Goal: Task Accomplishment & Management: Manage account settings

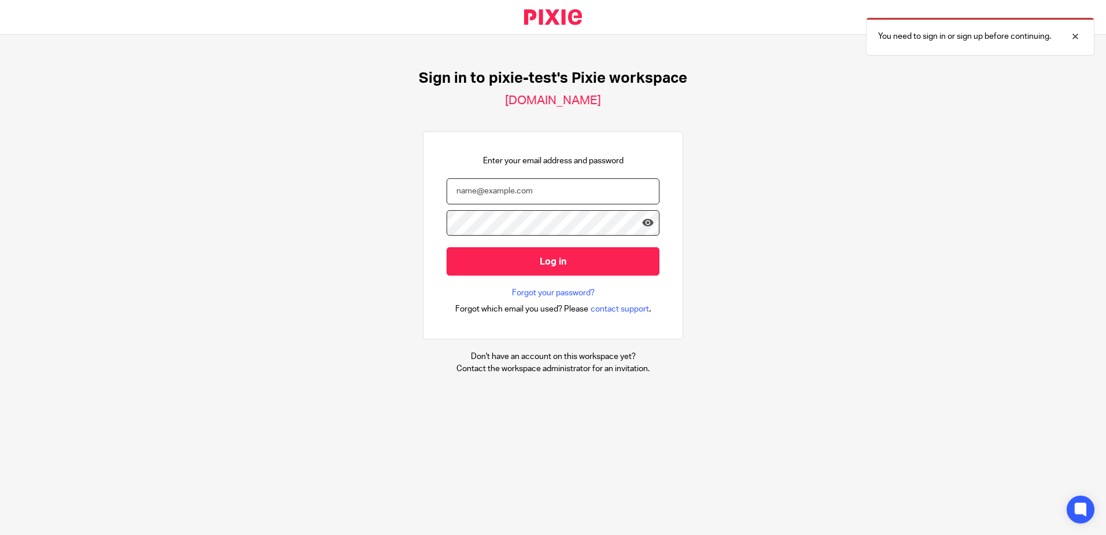
click at [505, 192] on input "email" at bounding box center [553, 191] width 213 height 26
click at [520, 198] on input "email" at bounding box center [553, 191] width 213 height 26
type input "[EMAIL_ADDRESS][DOMAIN_NAME]"
click at [447, 247] on input "Log in" at bounding box center [553, 261] width 213 height 28
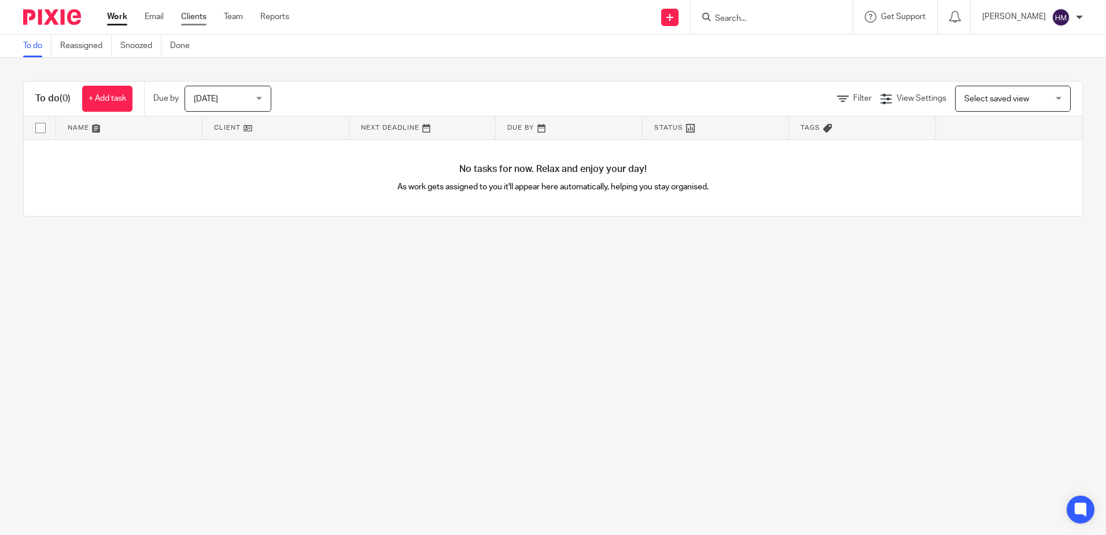
click at [191, 16] on link "Clients" at bounding box center [193, 17] width 25 height 12
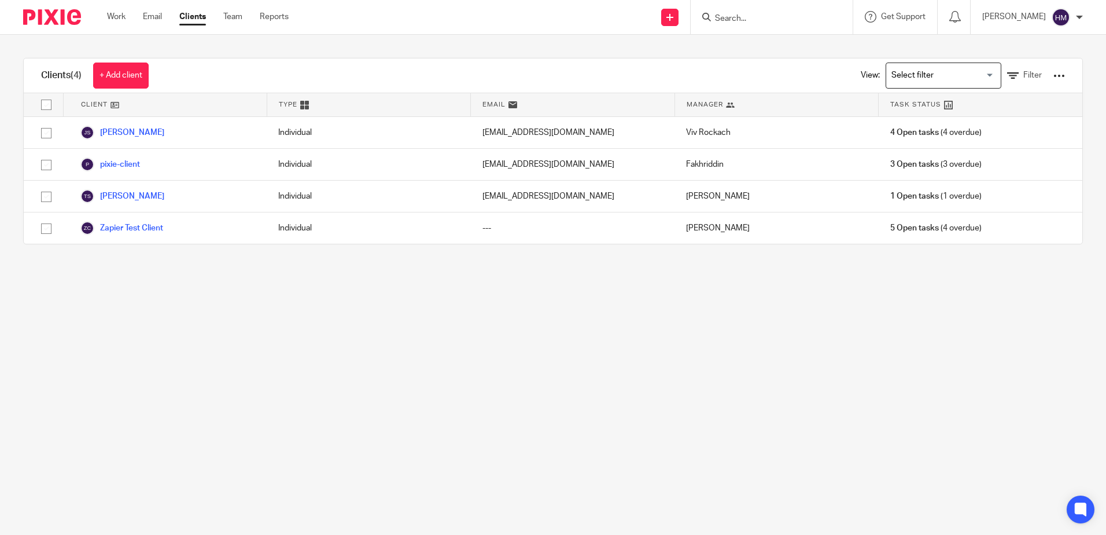
click at [1054, 70] on div at bounding box center [1060, 76] width 12 height 12
click at [991, 103] on link "Import data from a CSV file" at bounding box center [987, 101] width 116 height 17
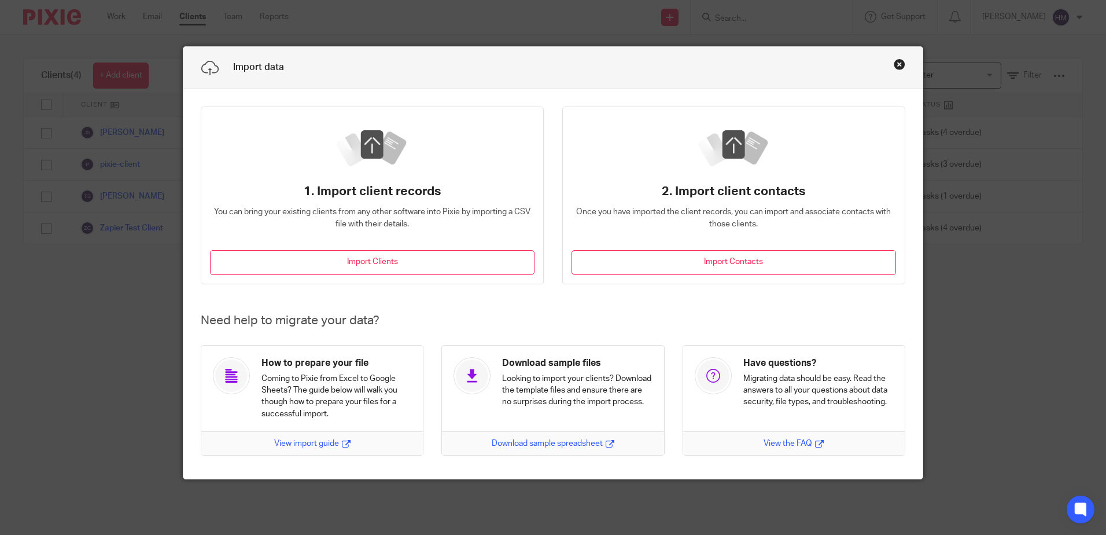
click at [49, 340] on div "Import data 1. Import client records You can bring your existing clients from a…" at bounding box center [553, 267] width 1106 height 535
click at [900, 63] on button "Close this dialog window" at bounding box center [900, 64] width 12 height 12
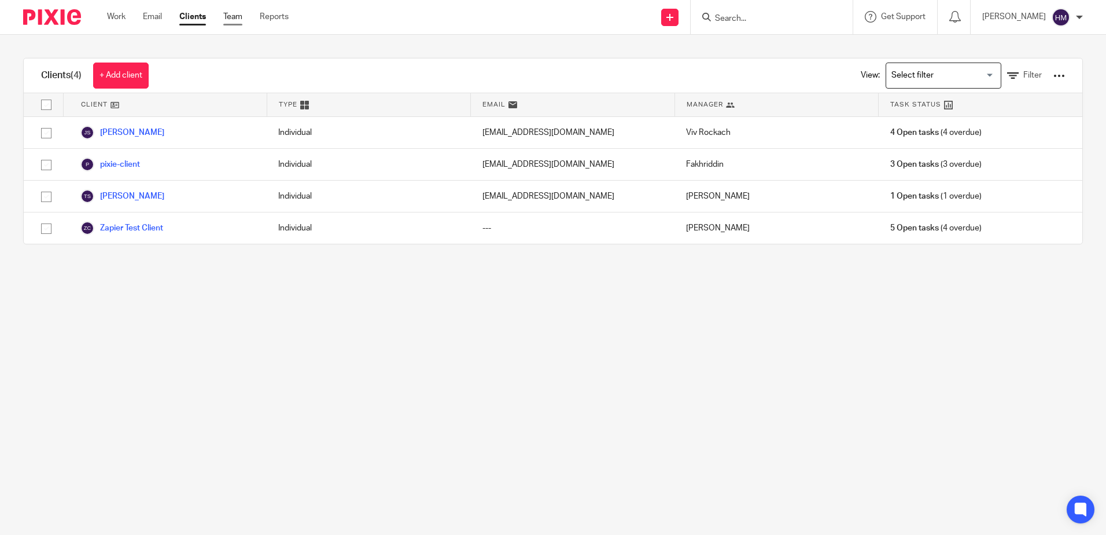
click at [226, 21] on link "Team" at bounding box center [232, 17] width 19 height 12
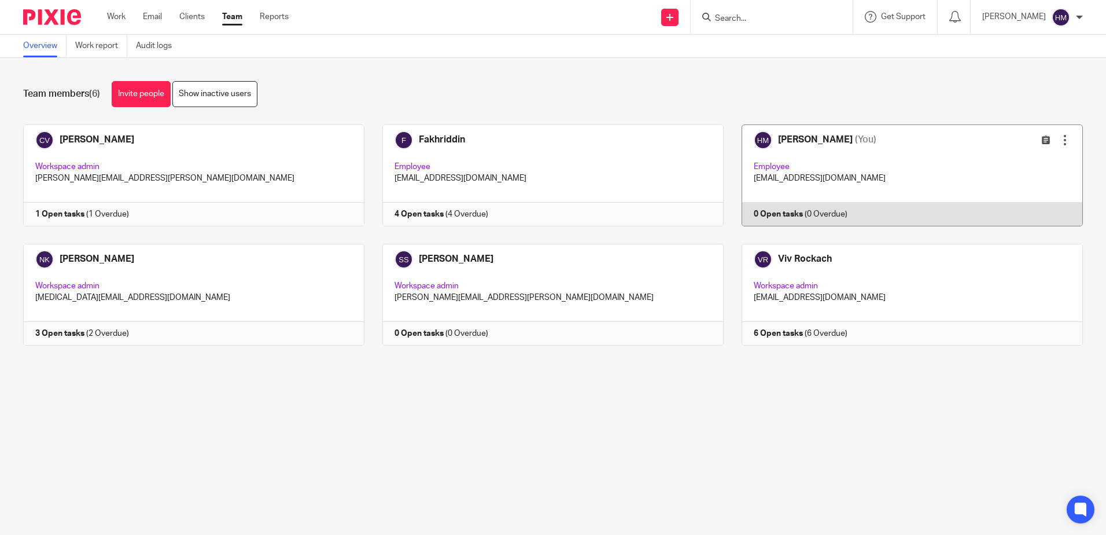
click at [1059, 144] on div at bounding box center [1065, 140] width 12 height 12
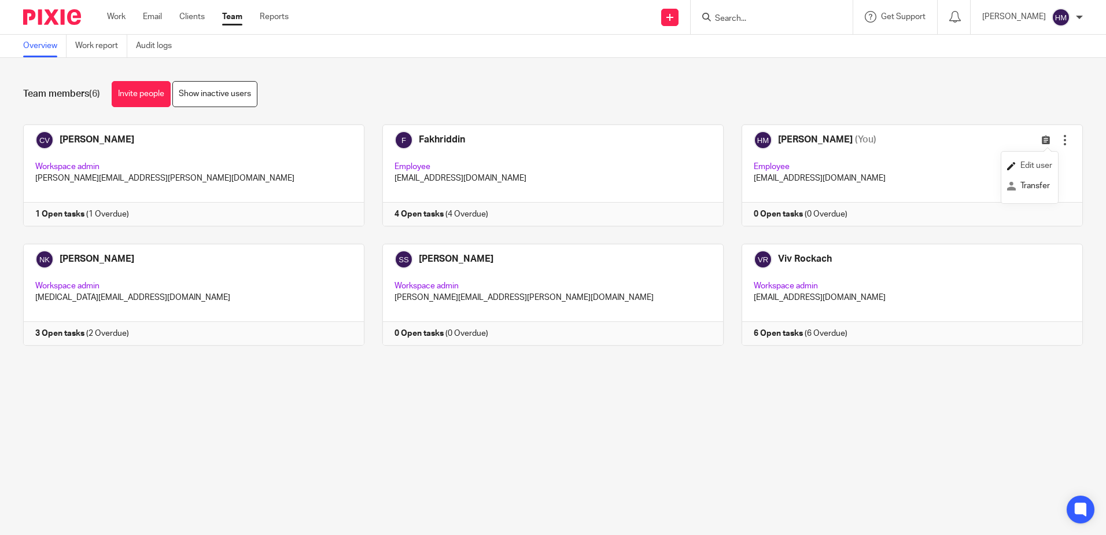
click at [1047, 170] on link "Edit user" at bounding box center [1029, 165] width 45 height 17
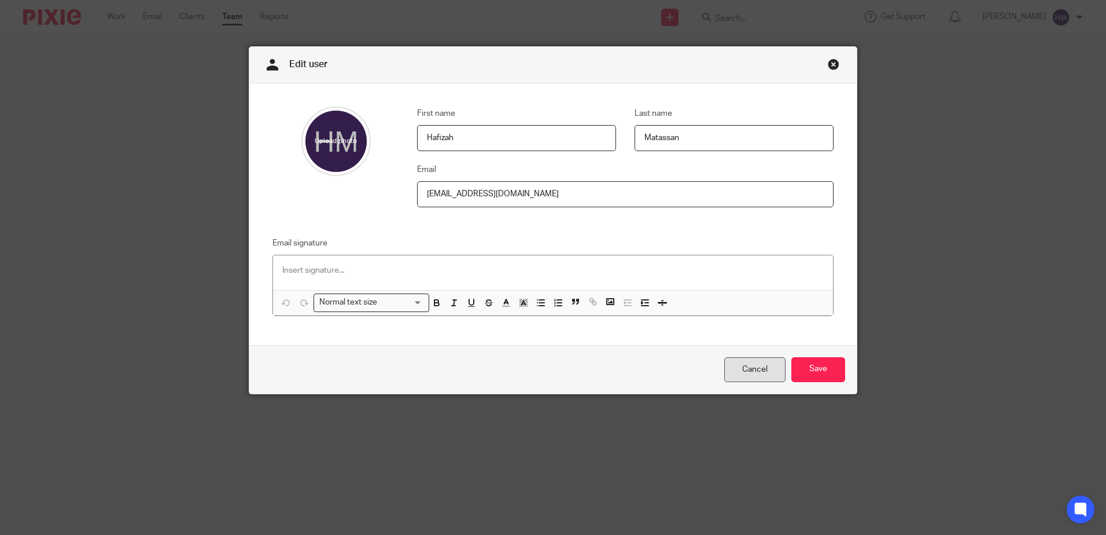
click at [748, 367] on link "Cancel" at bounding box center [754, 369] width 61 height 25
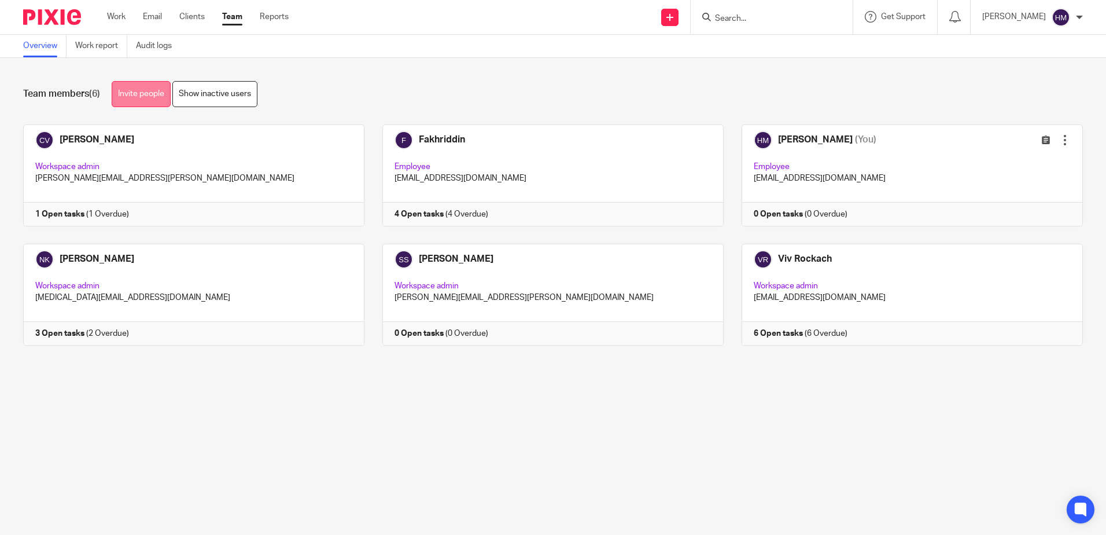
click at [130, 97] on link "Invite people" at bounding box center [141, 94] width 59 height 26
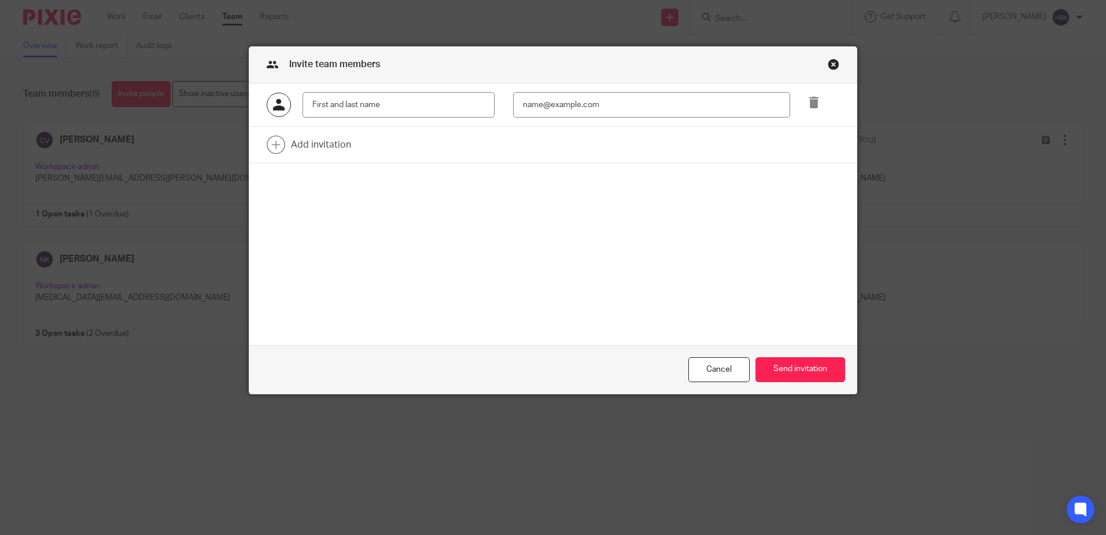
click at [828, 63] on div "Close this dialog window" at bounding box center [834, 64] width 12 height 12
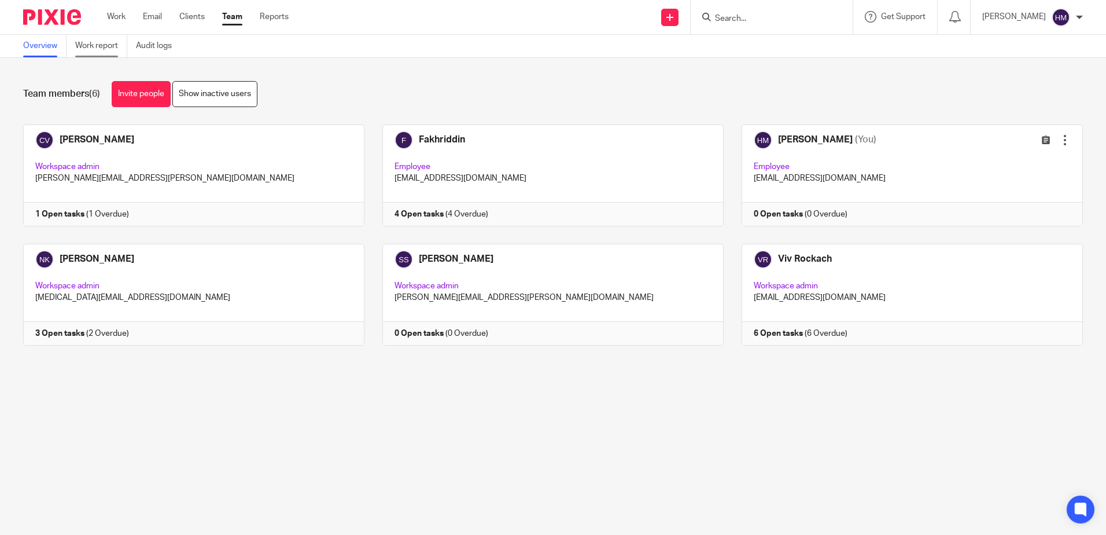
click at [104, 48] on link "Work report" at bounding box center [101, 46] width 52 height 23
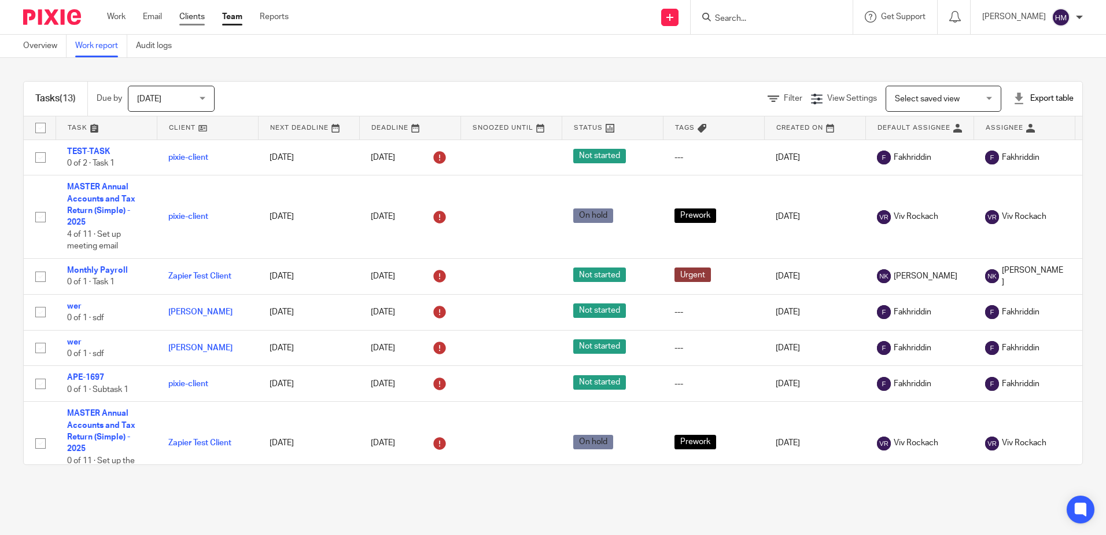
click at [195, 21] on link "Clients" at bounding box center [191, 17] width 25 height 12
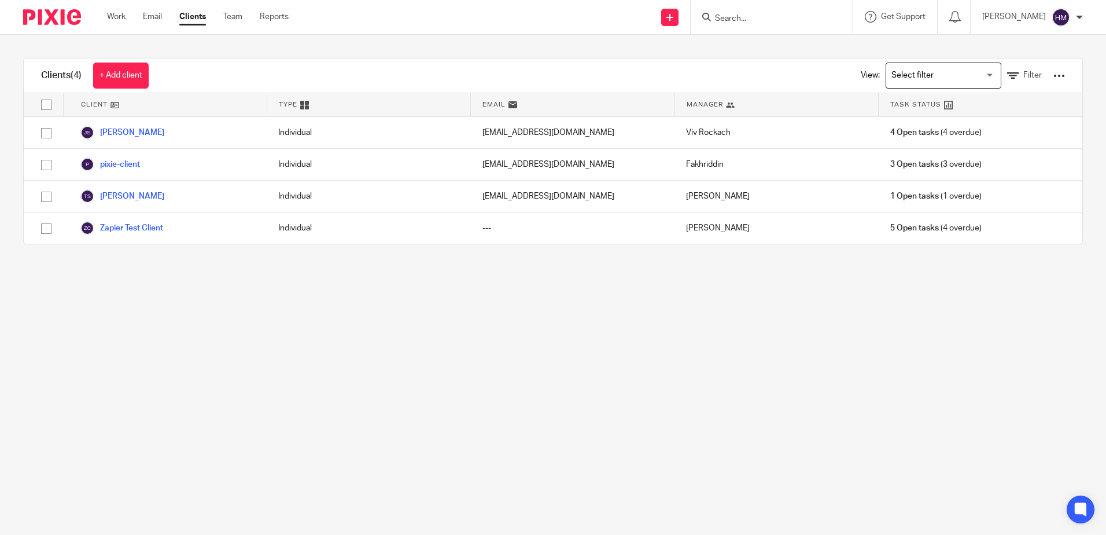
click at [1051, 78] on div "View: Loading... Filter" at bounding box center [954, 75] width 256 height 34
click at [1054, 74] on div at bounding box center [1060, 76] width 12 height 12
click at [1032, 99] on link "Import data from a CSV file" at bounding box center [987, 101] width 116 height 17
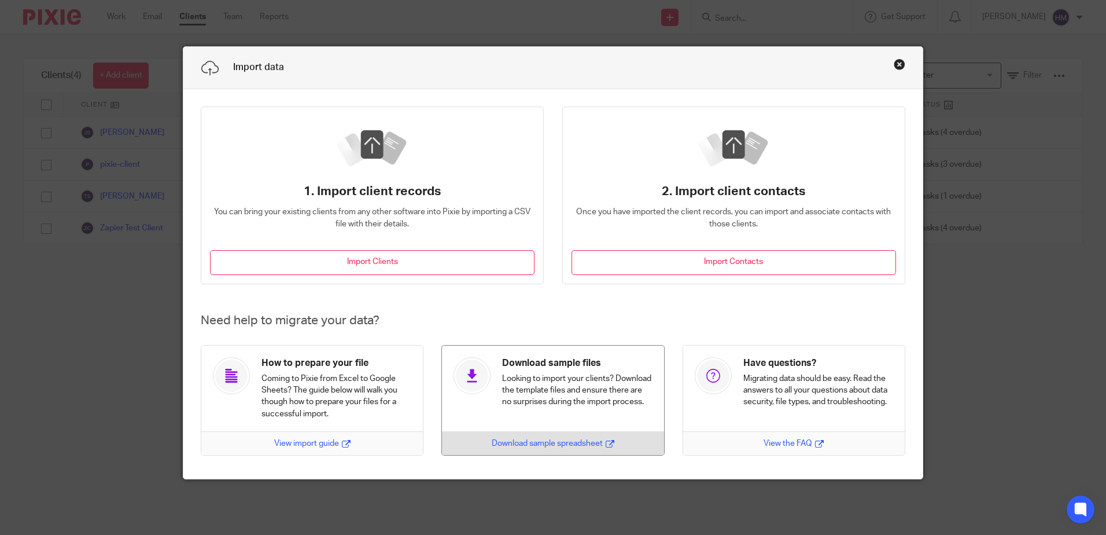
click at [606, 430] on link at bounding box center [544, 400] width 241 height 111
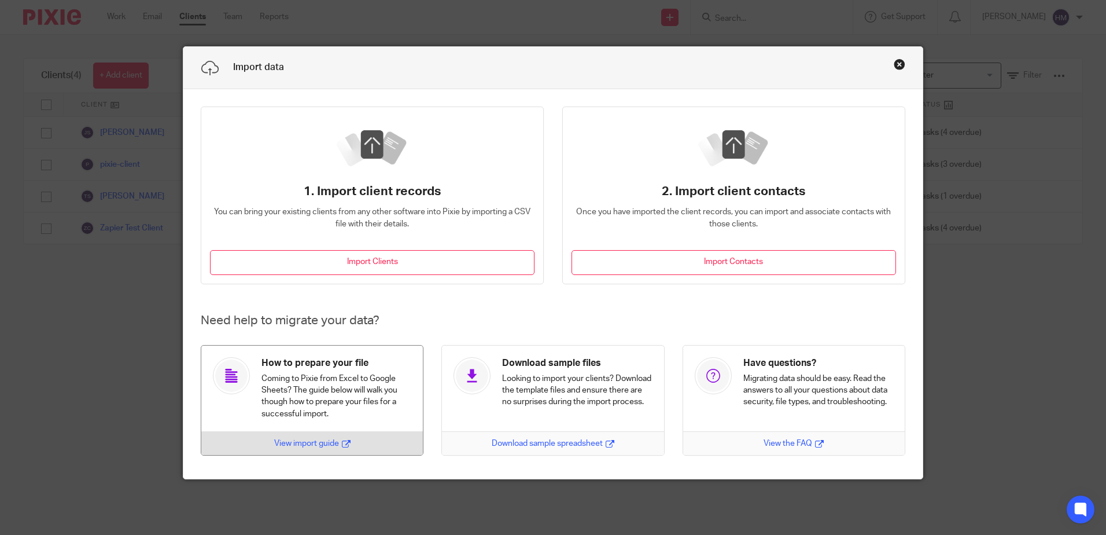
click at [345, 417] on link at bounding box center [303, 400] width 241 height 111
click at [329, 442] on link "View import guide" at bounding box center [312, 443] width 76 height 12
click at [897, 62] on button "Close this dialog window" at bounding box center [900, 64] width 12 height 12
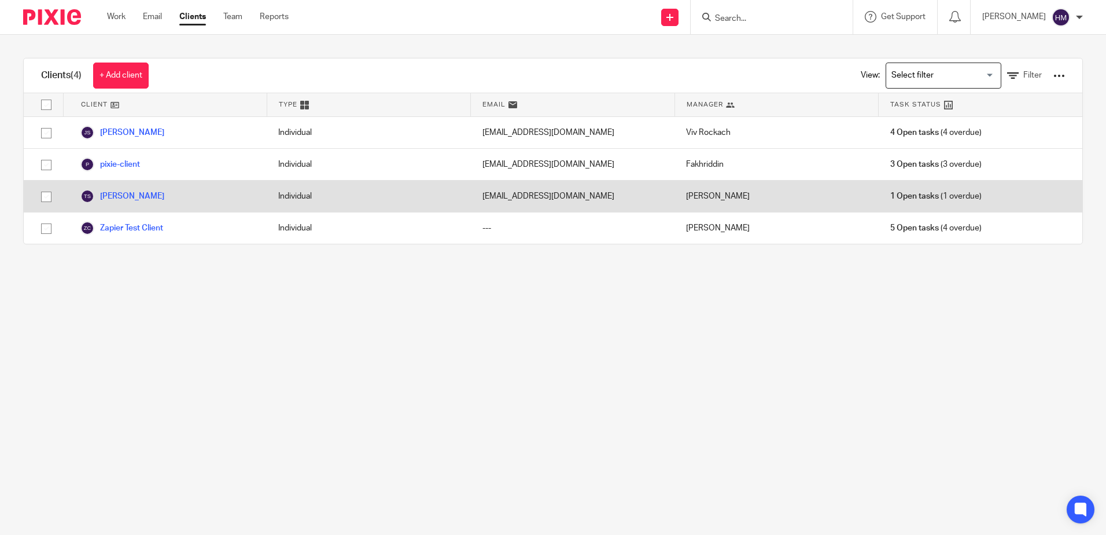
click at [142, 204] on div "[PERSON_NAME]" at bounding box center [165, 196] width 204 height 31
click at [140, 192] on link "[PERSON_NAME]" at bounding box center [122, 196] width 84 height 14
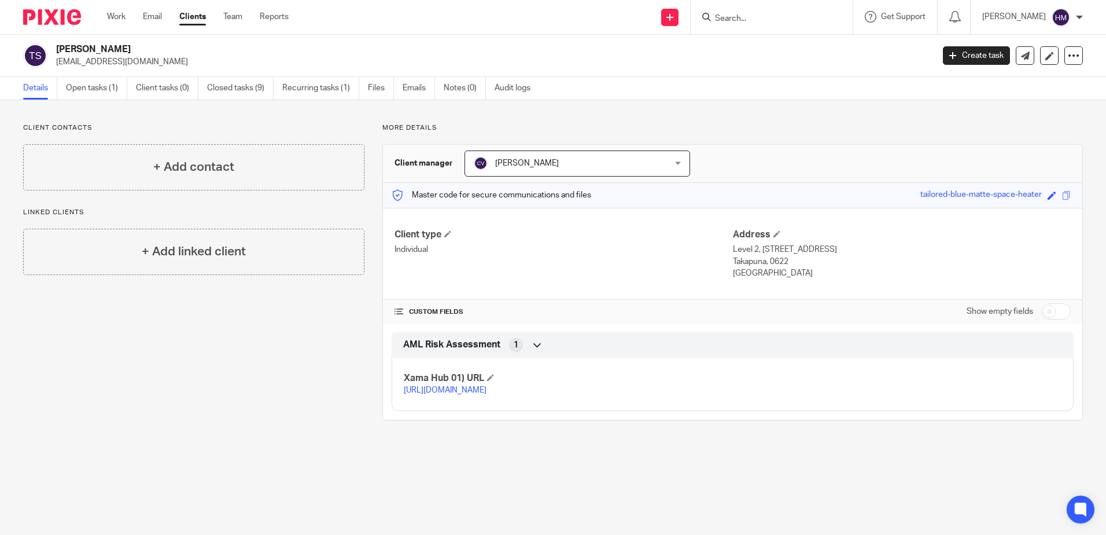
click at [444, 394] on link "[URL][DOMAIN_NAME]" at bounding box center [445, 390] width 83 height 8
click at [109, 79] on link "Open tasks (1)" at bounding box center [96, 88] width 61 height 23
click at [145, 10] on div "Work Email Clients Team Reports Work Email Clients Team Reports Settings" at bounding box center [200, 17] width 211 height 34
click at [151, 20] on link "Email" at bounding box center [152, 17] width 19 height 12
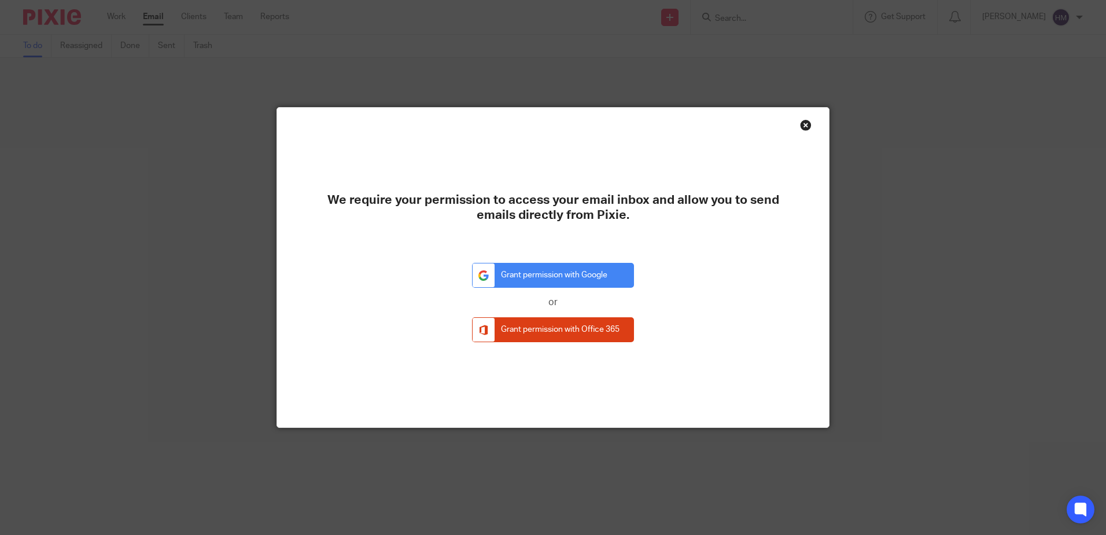
click at [803, 121] on div "Close this dialog window" at bounding box center [806, 125] width 12 height 12
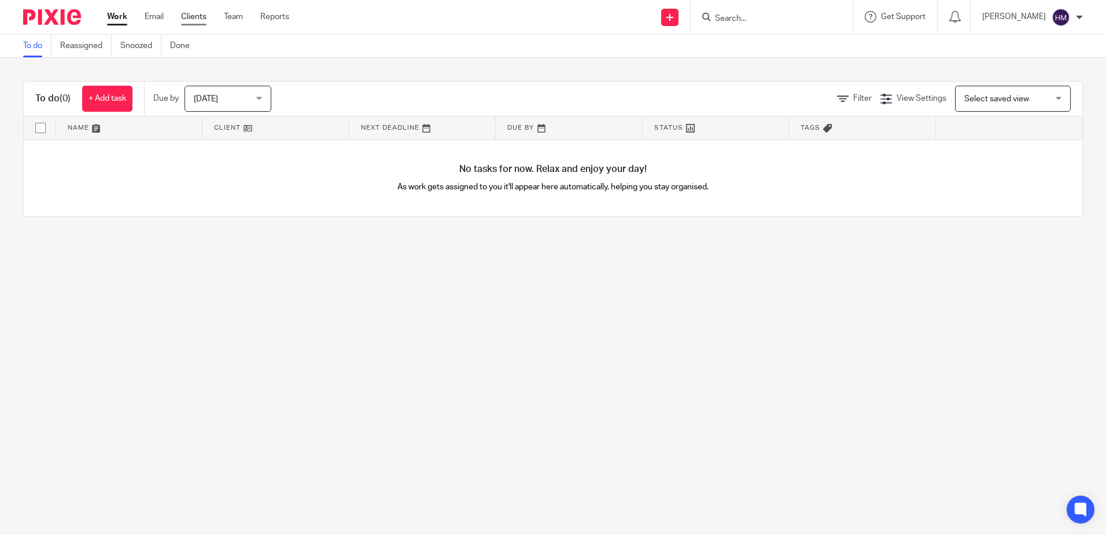
click at [198, 21] on link "Clients" at bounding box center [193, 17] width 25 height 12
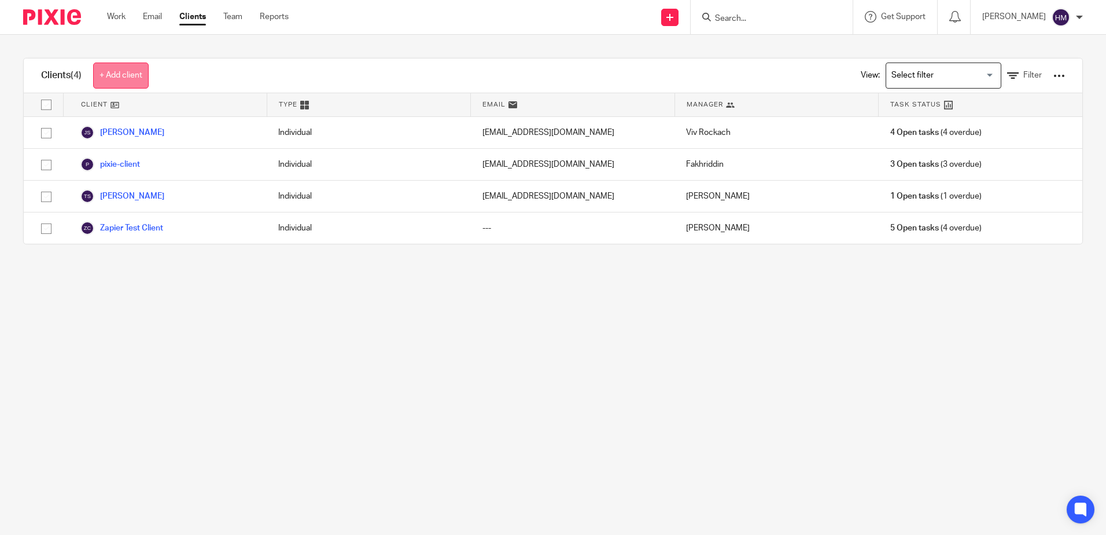
click at [132, 76] on link "+ Add client" at bounding box center [121, 75] width 56 height 26
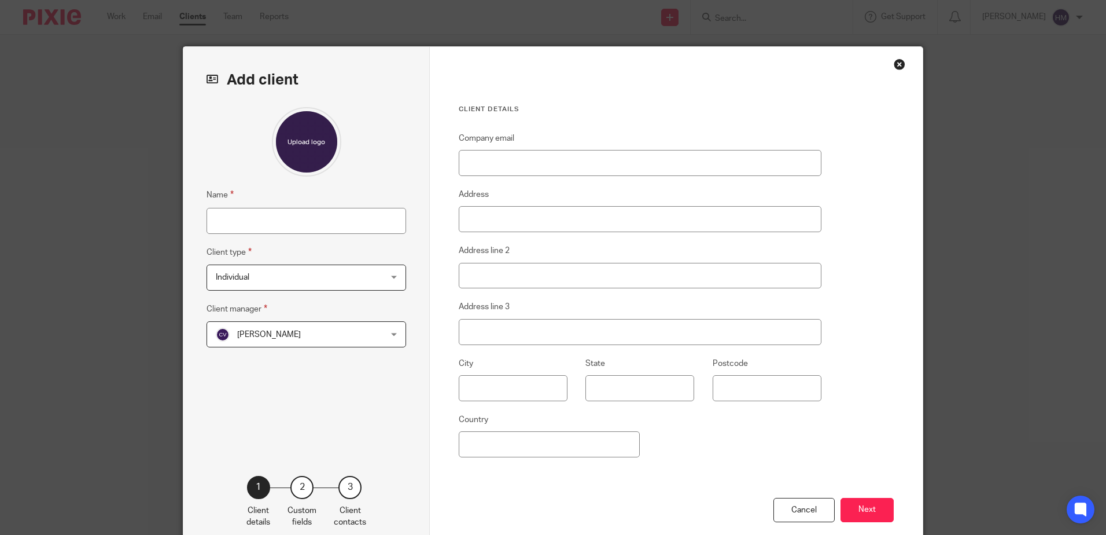
click at [895, 66] on div "Close this dialog window" at bounding box center [900, 64] width 12 height 12
